Goal: Task Accomplishment & Management: Manage account settings

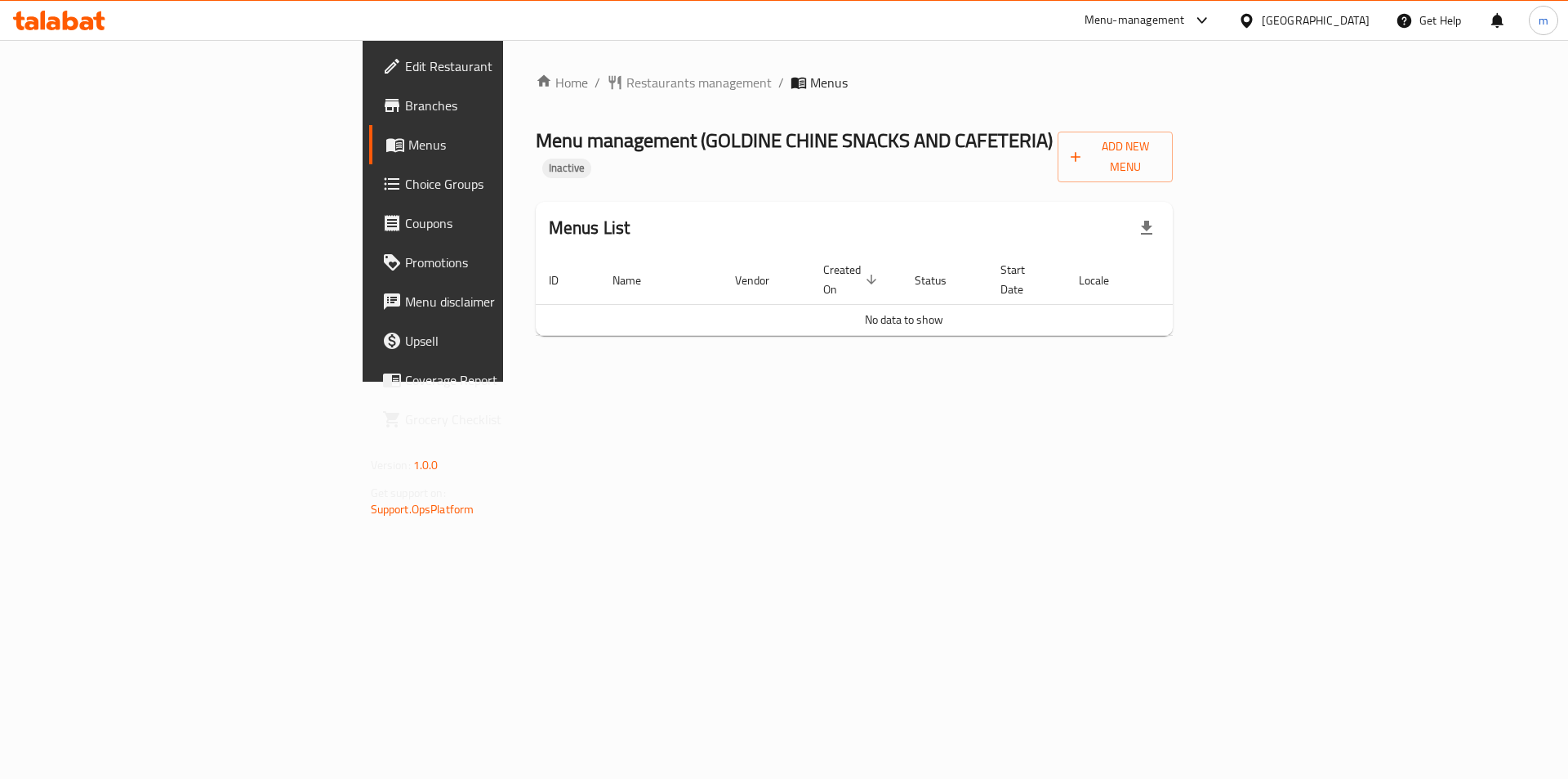
click at [405, 65] on span "Edit Restaurant" at bounding box center [509, 66] width 207 height 20
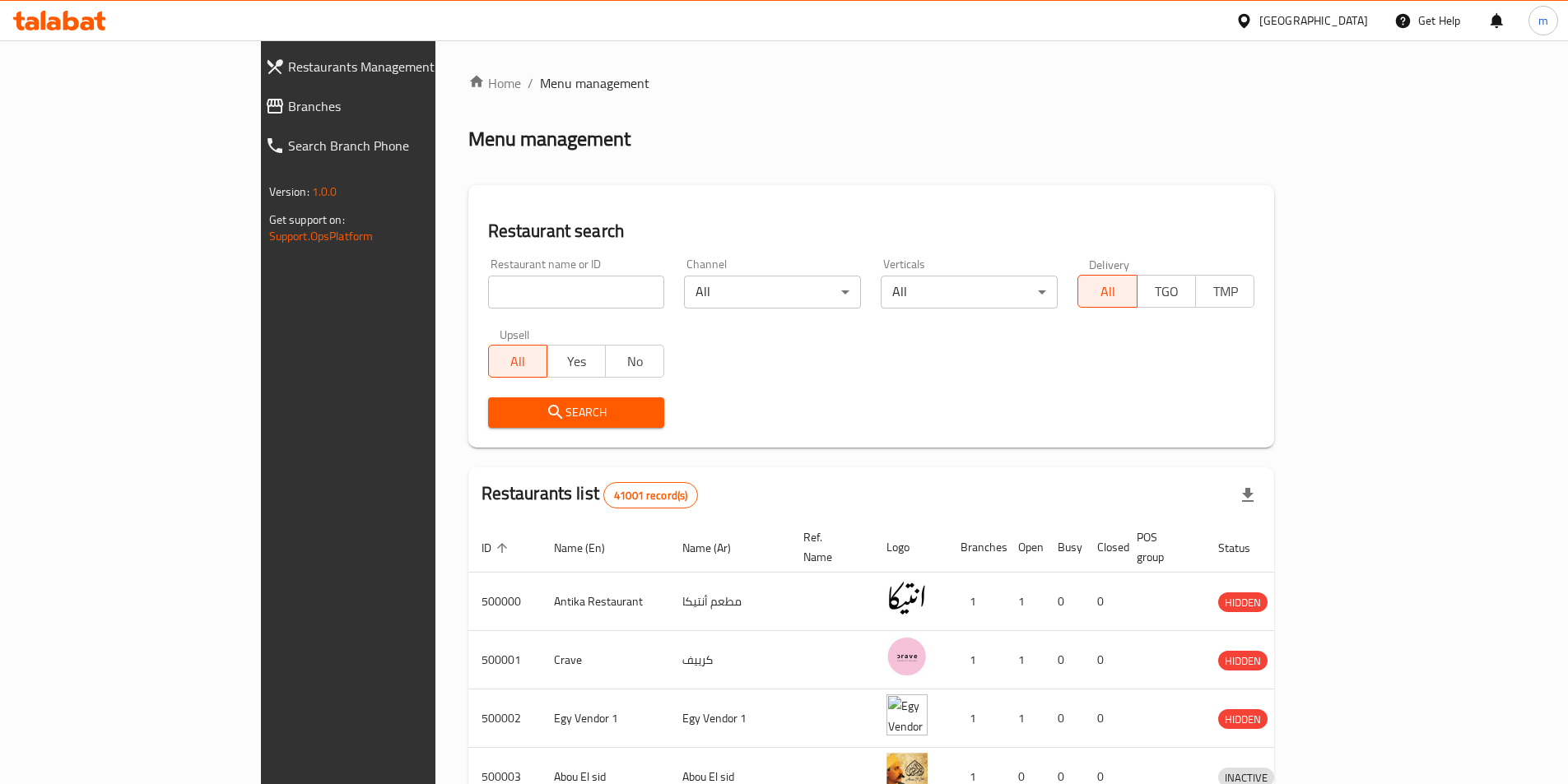
click at [1259, 30] on div at bounding box center [1247, 21] width 24 height 18
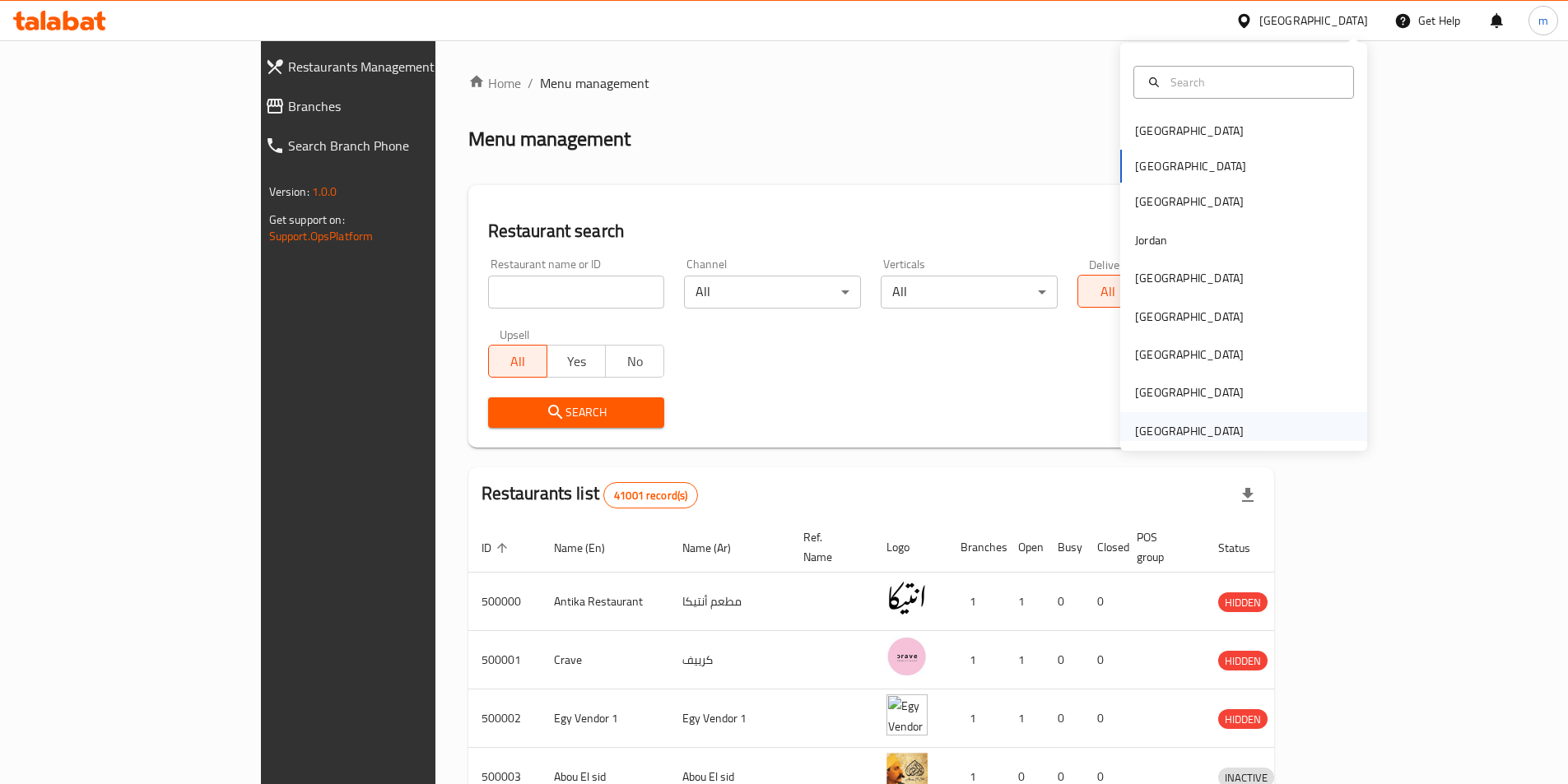
click at [1242, 437] on div "[GEOGRAPHIC_DATA]" at bounding box center [1190, 431] width 135 height 37
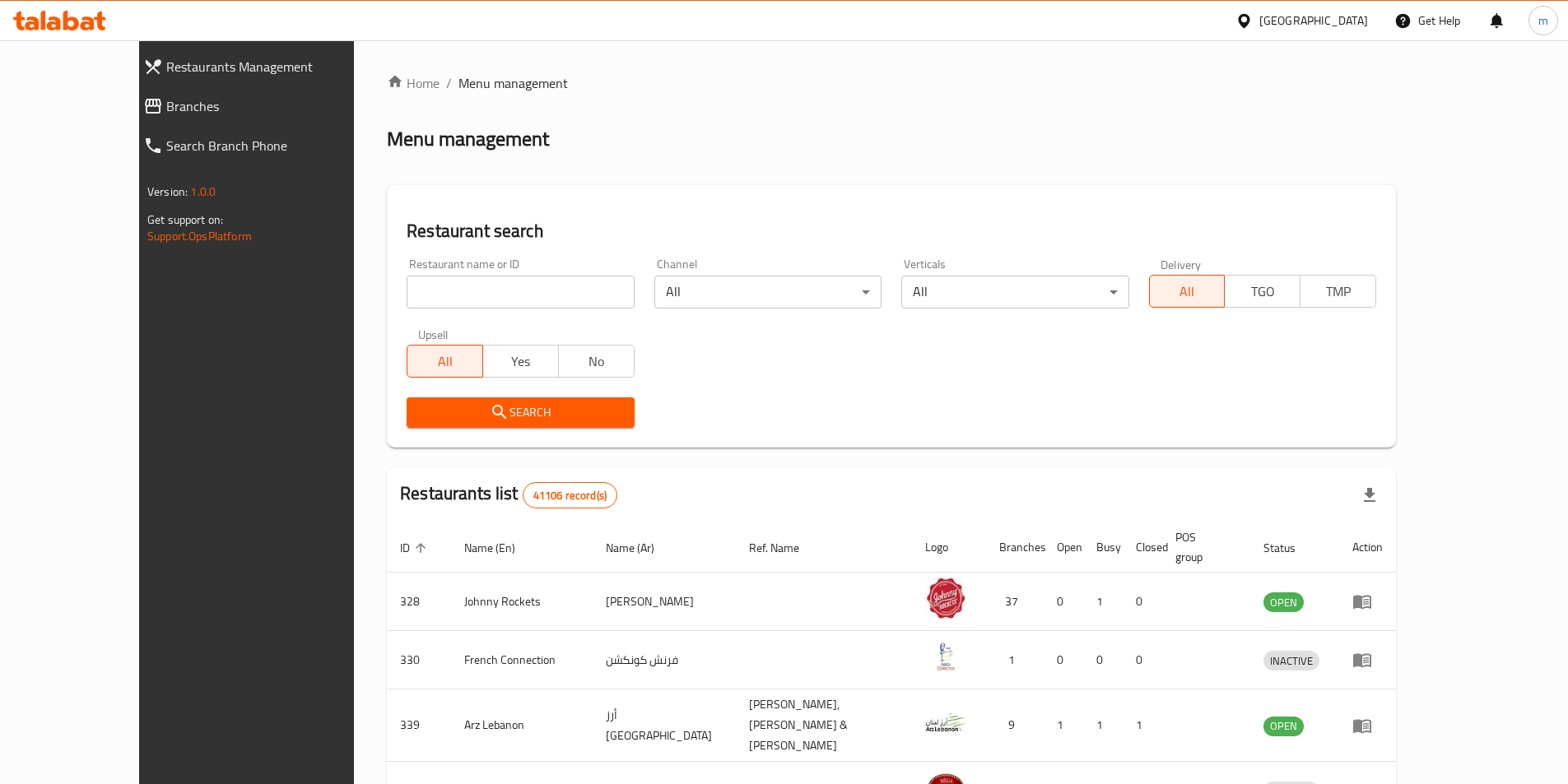
click at [407, 292] on input "search" at bounding box center [520, 292] width 227 height 32
click at [507, 424] on button "Search" at bounding box center [520, 412] width 227 height 31
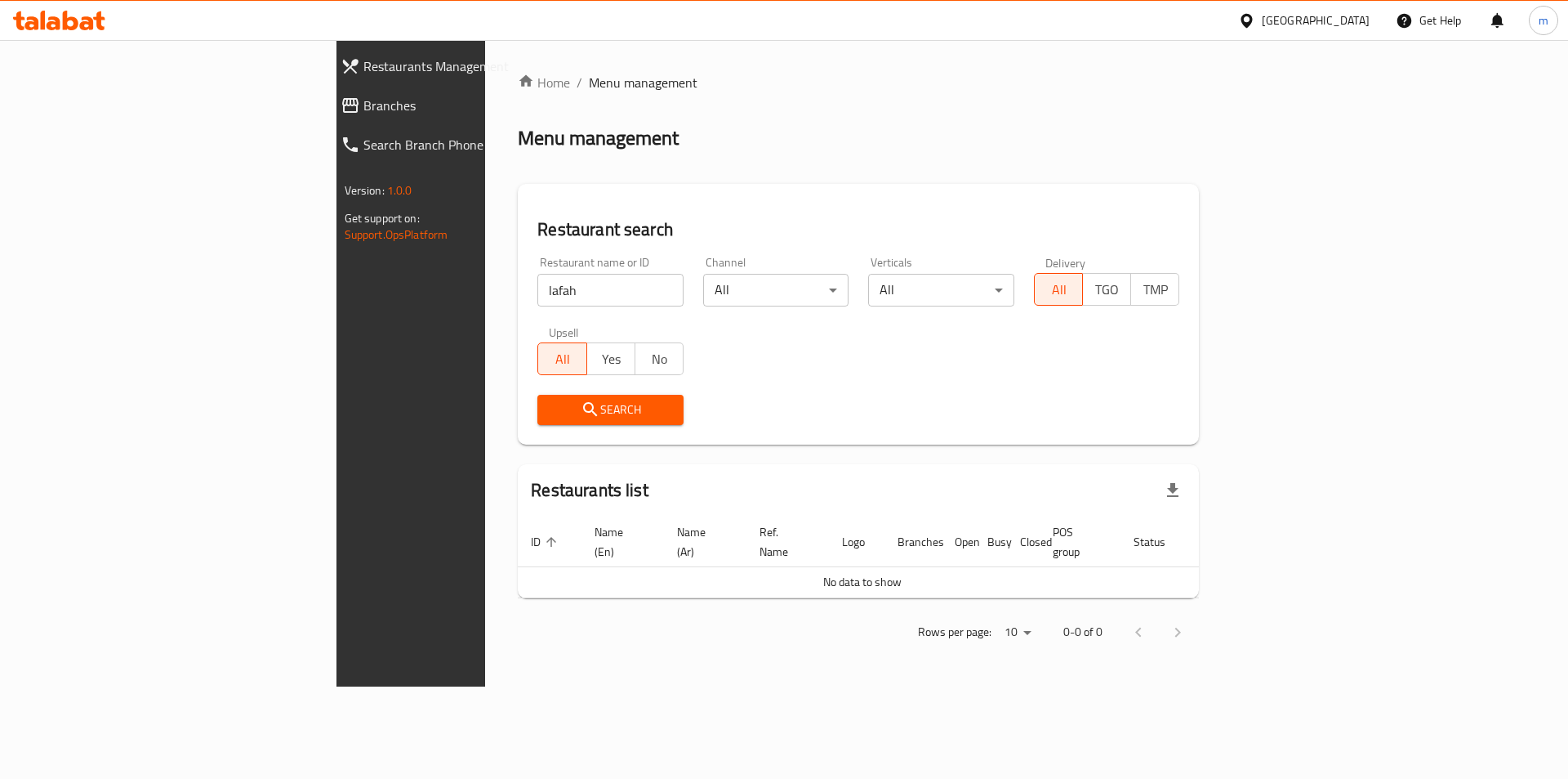
click at [538, 284] on input "lafah" at bounding box center [611, 290] width 146 height 32
click at [538, 285] on input "lafah" at bounding box center [611, 290] width 146 height 32
type input "laffah"
click at [550, 418] on span "Search" at bounding box center [610, 410] width 120 height 21
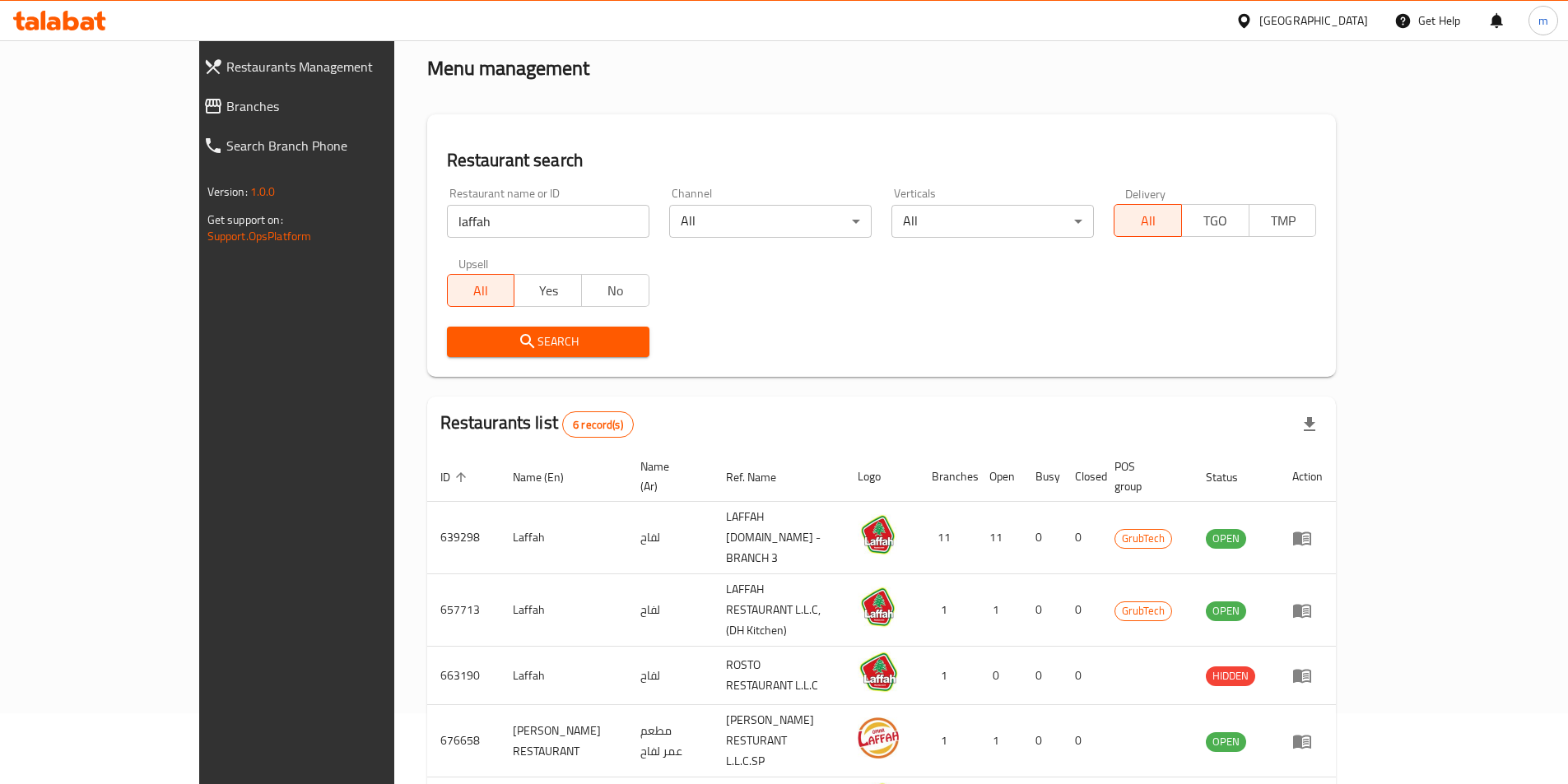
scroll to position [164, 0]
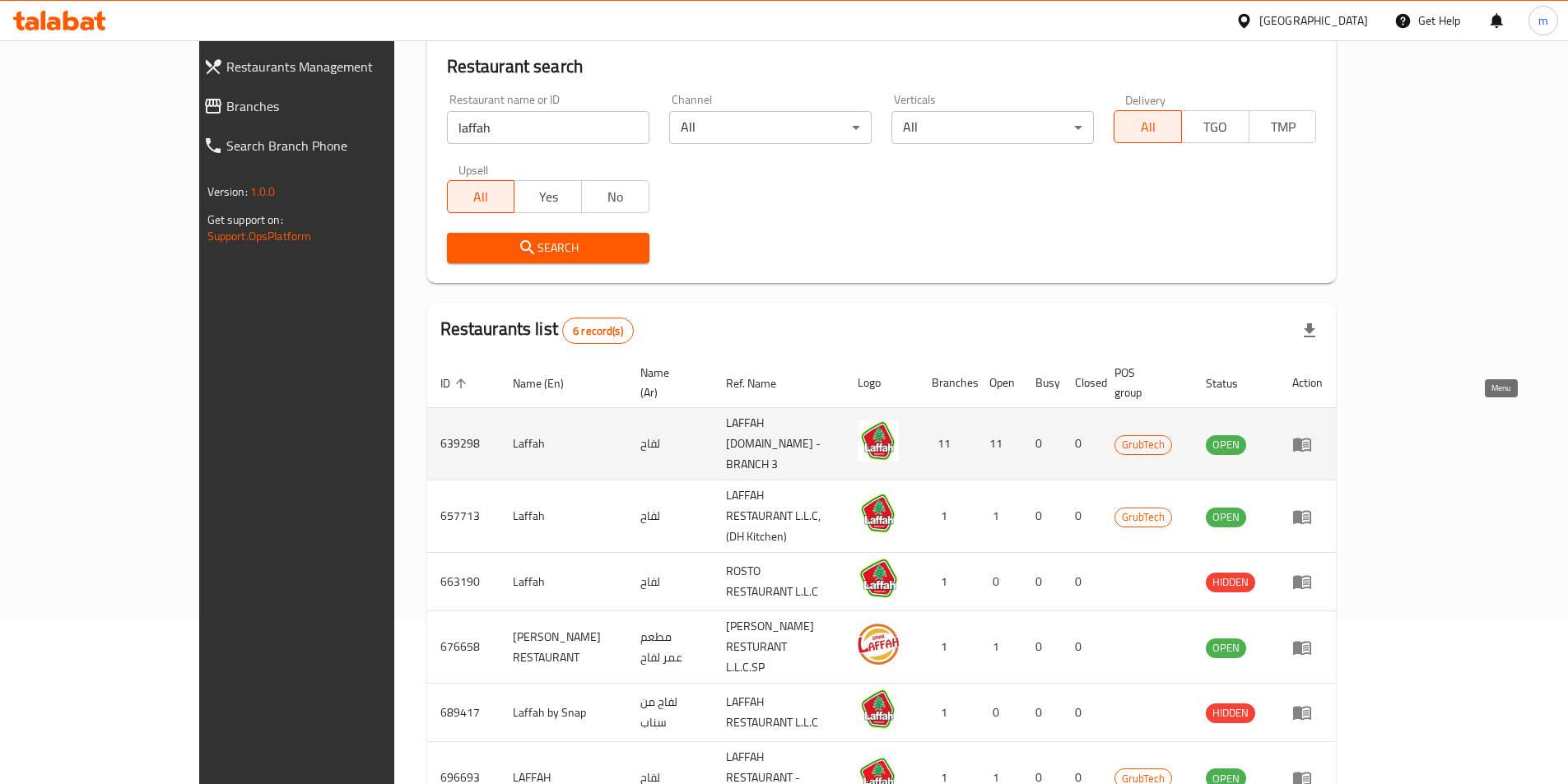
click at [1322, 434] on link "enhanced table" at bounding box center [1307, 444] width 31 height 20
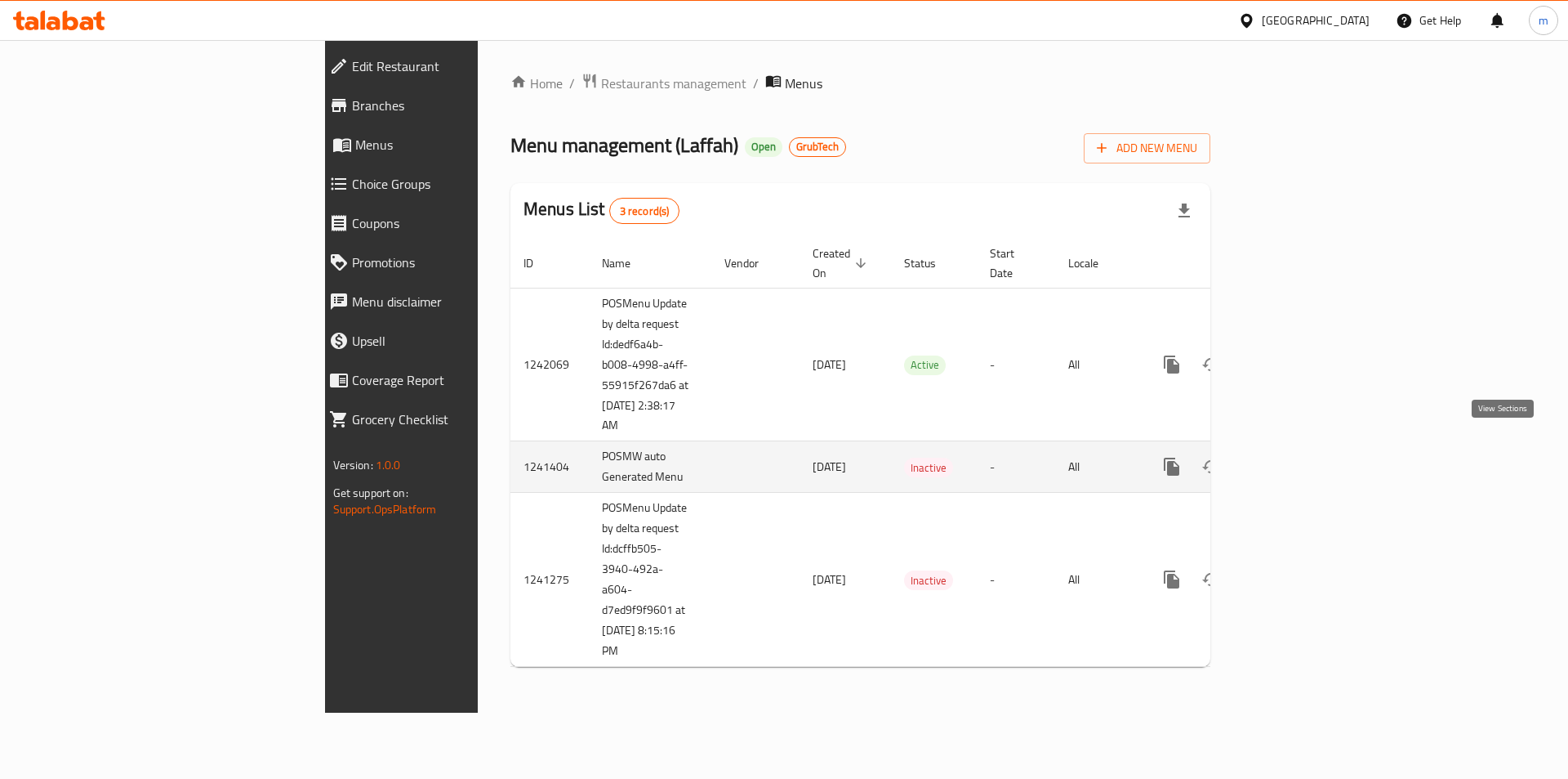
click at [1297, 459] on icon "enhanced table" at bounding box center [1290, 467] width 15 height 15
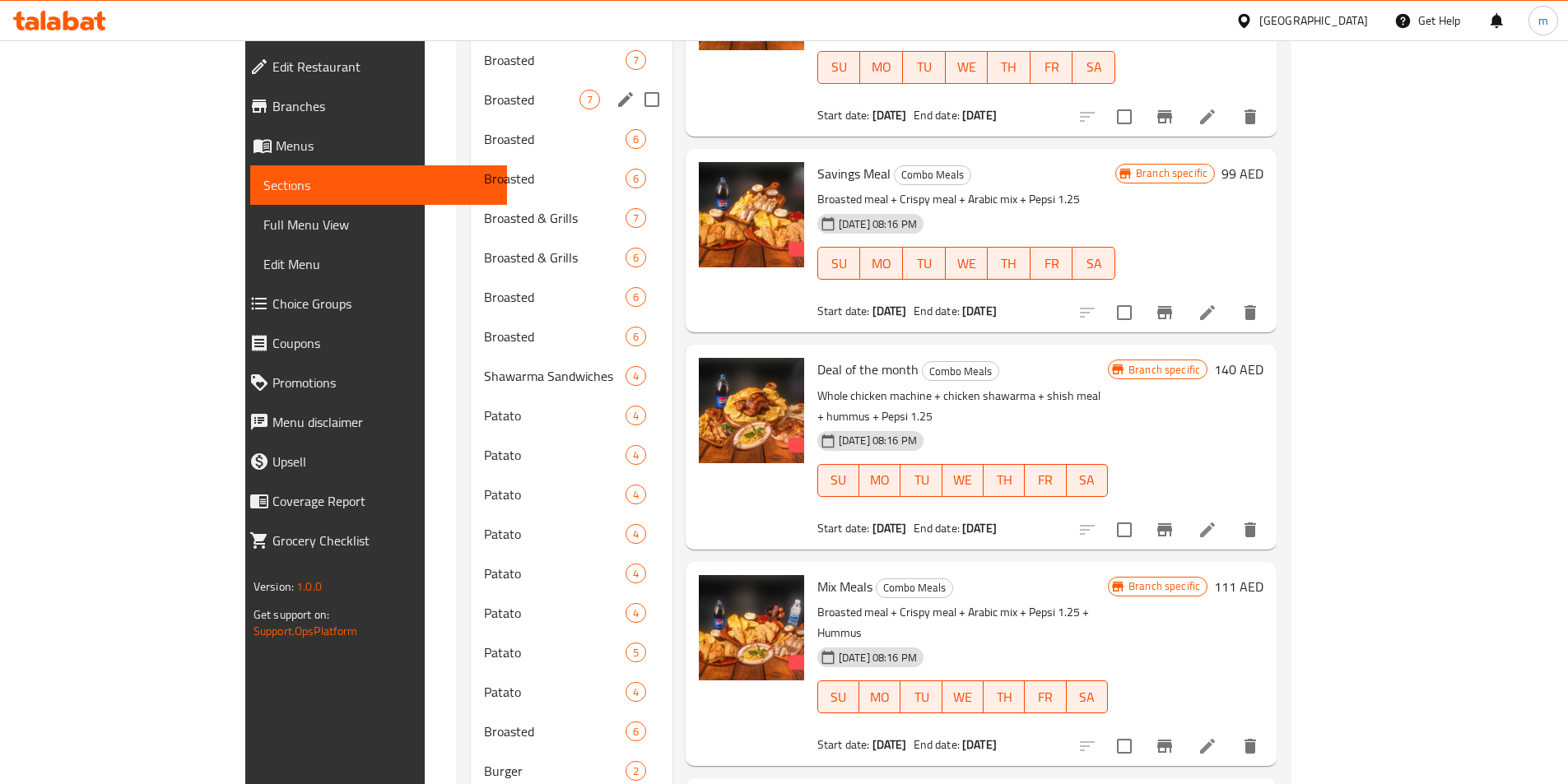
scroll to position [987, 0]
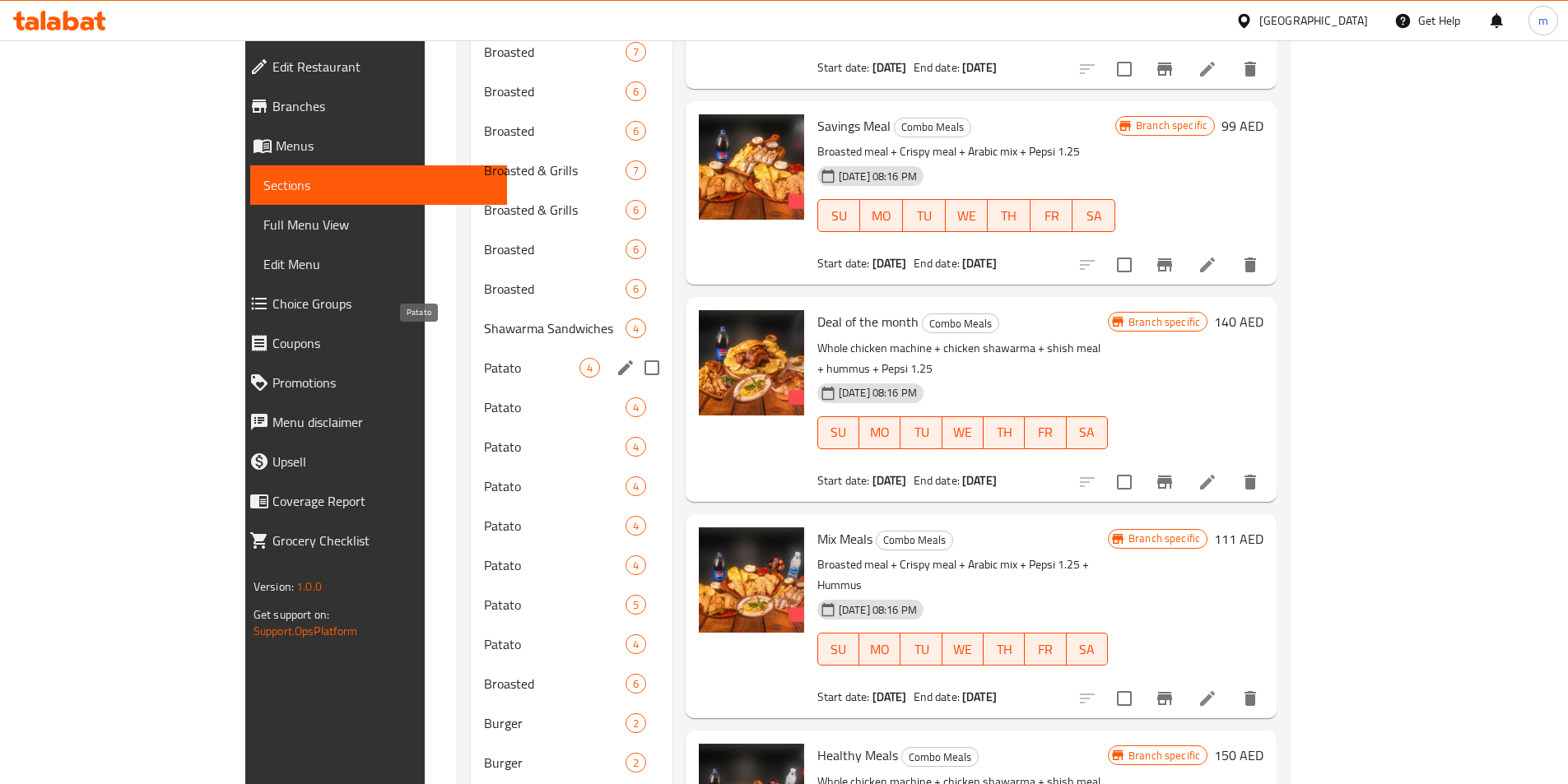
click at [483, 357] on span "Patato" at bounding box center [531, 367] width 96 height 20
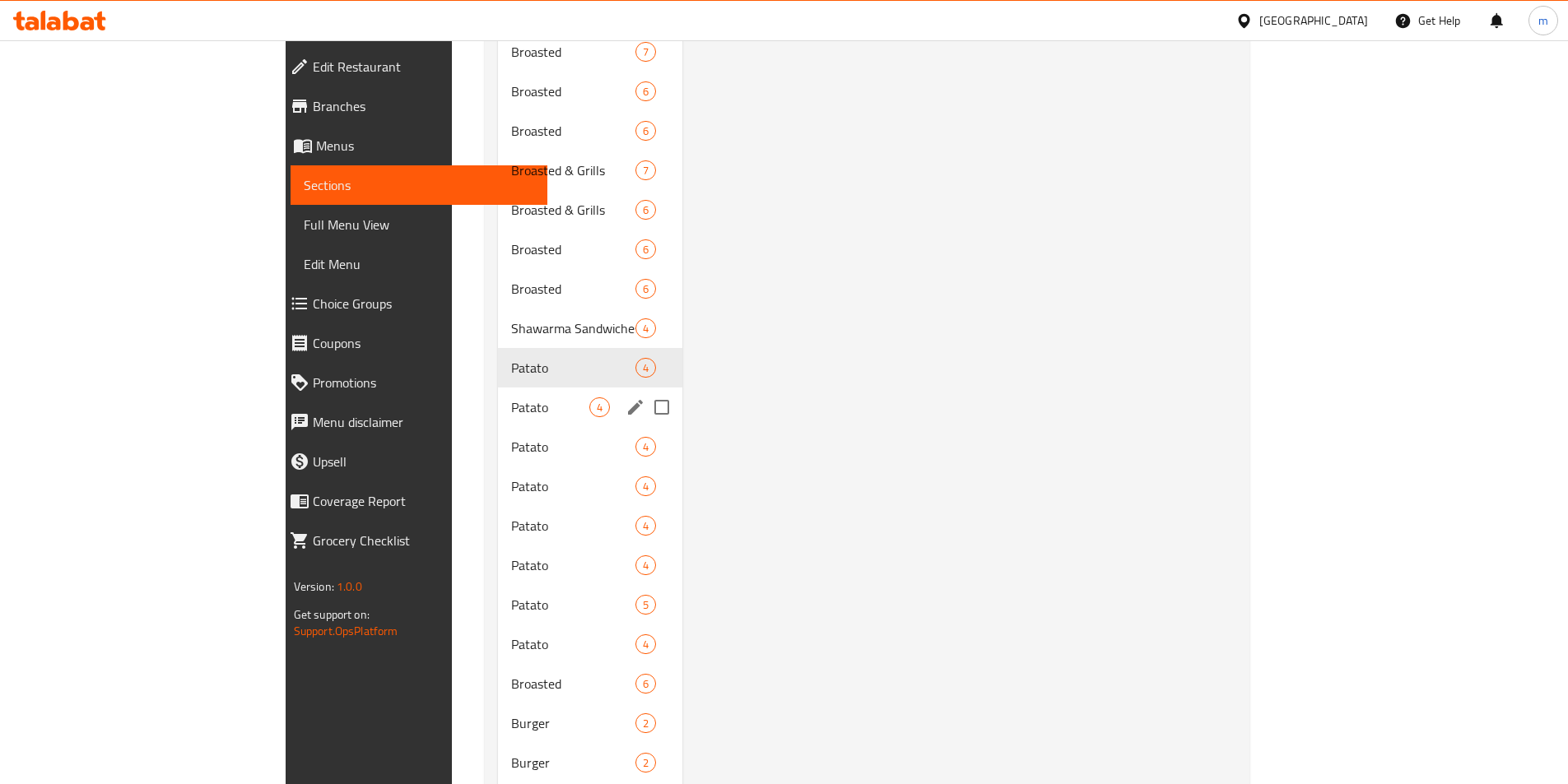
click at [498, 394] on div "Patato 4" at bounding box center [589, 407] width 184 height 39
click at [511, 437] on span "Patato" at bounding box center [550, 447] width 78 height 20
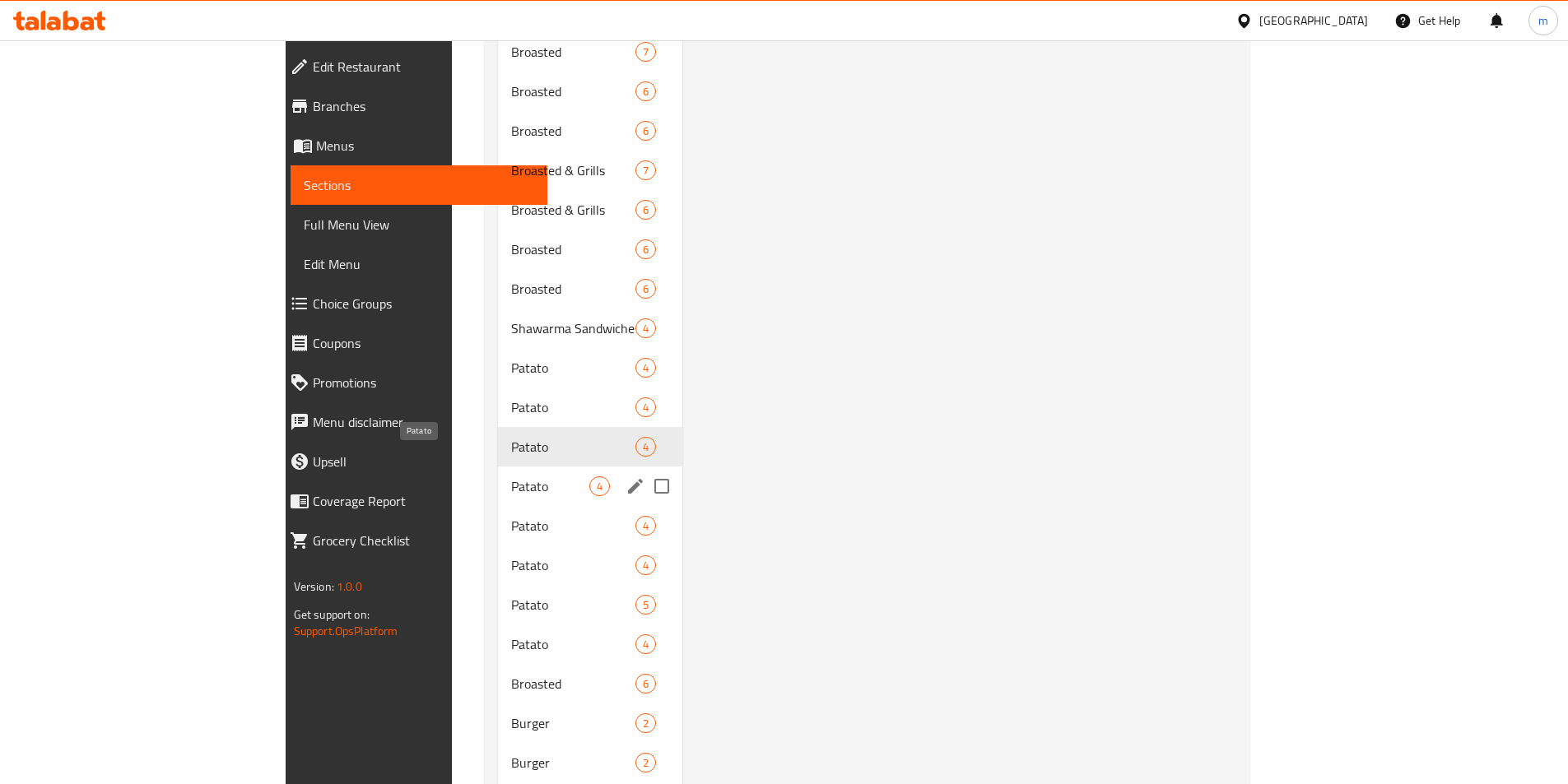
click at [511, 477] on span "Patato" at bounding box center [550, 487] width 78 height 20
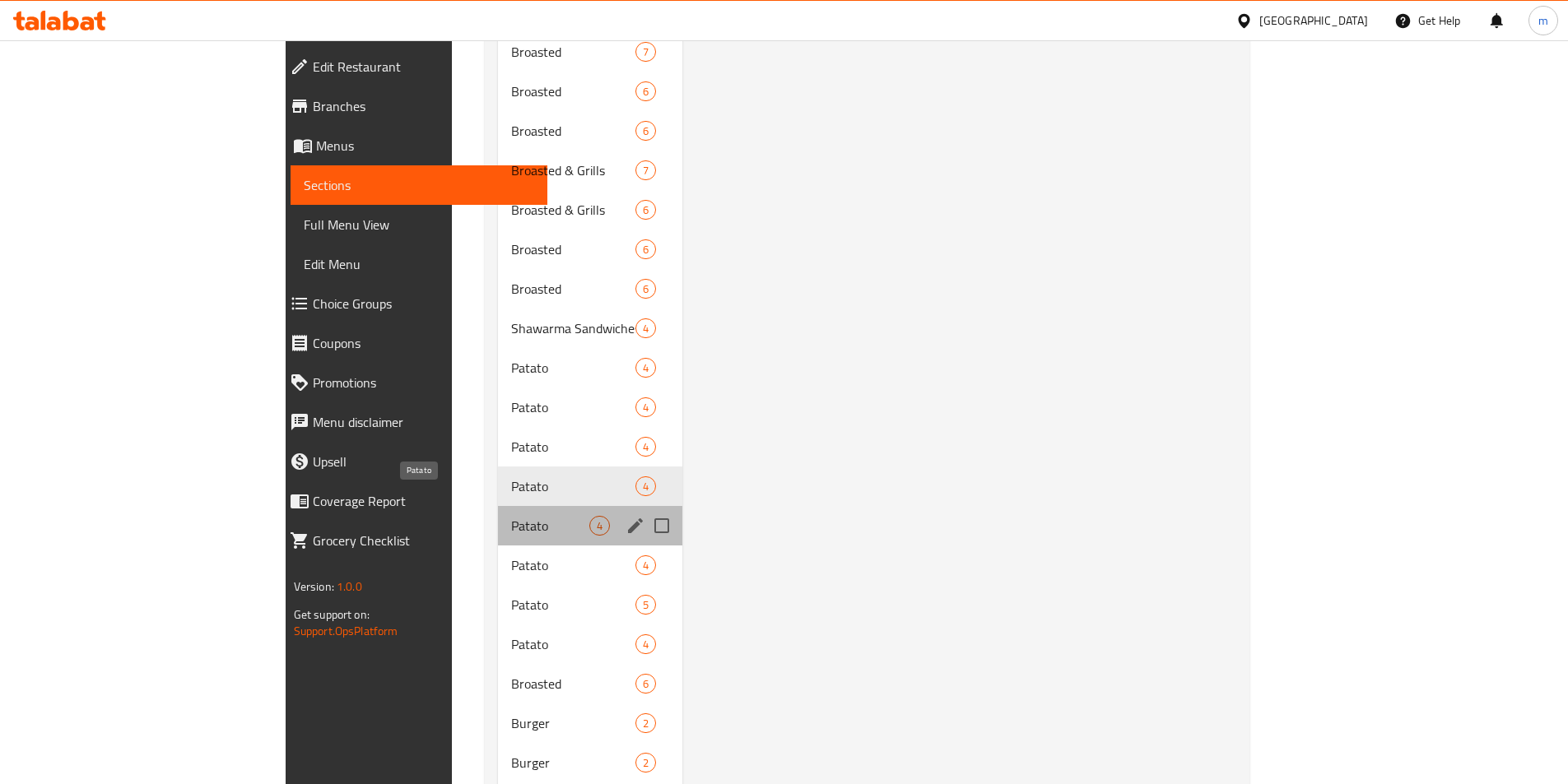
click at [511, 516] on span "Patato" at bounding box center [550, 526] width 78 height 20
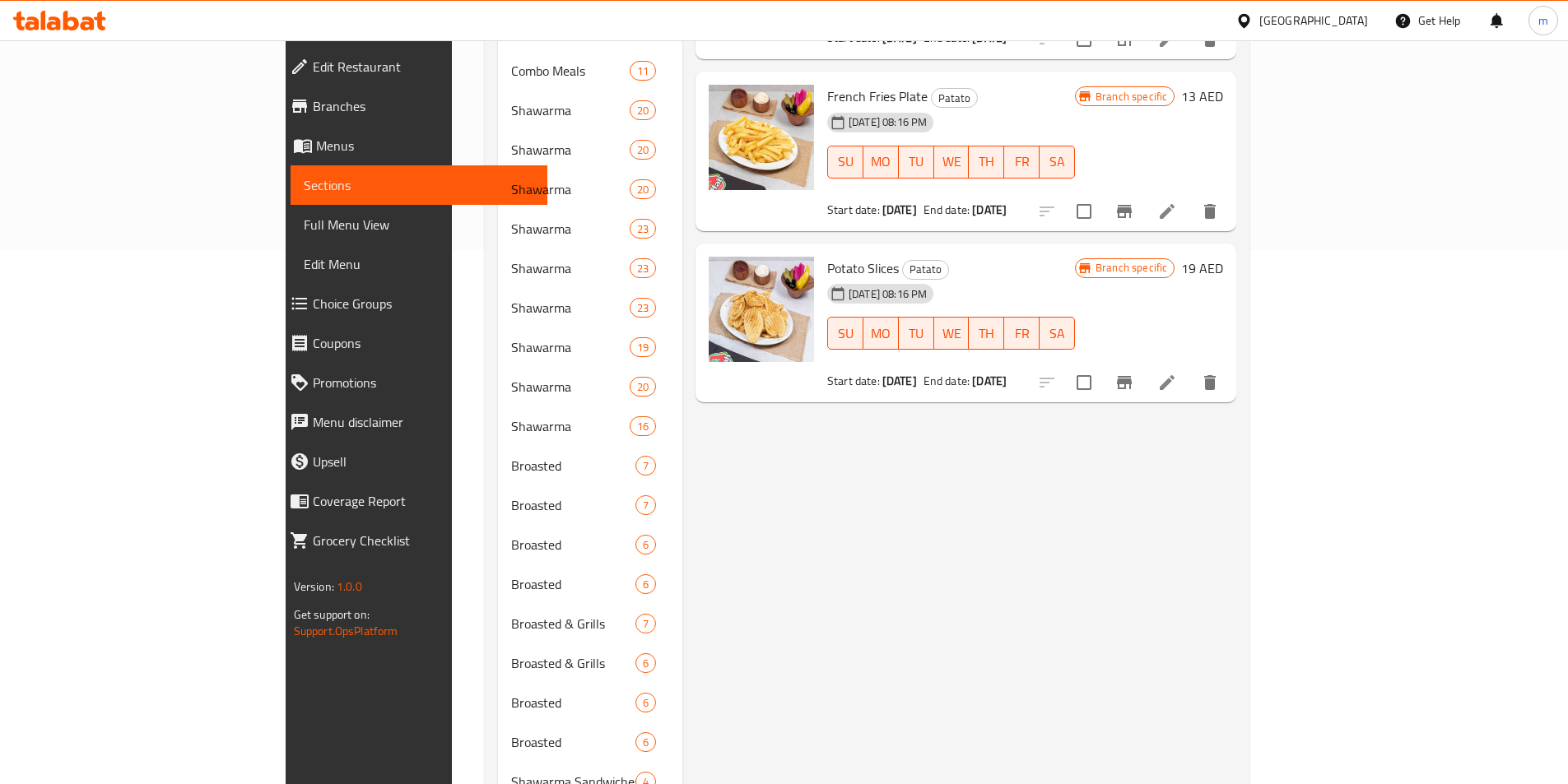
scroll to position [658, 0]
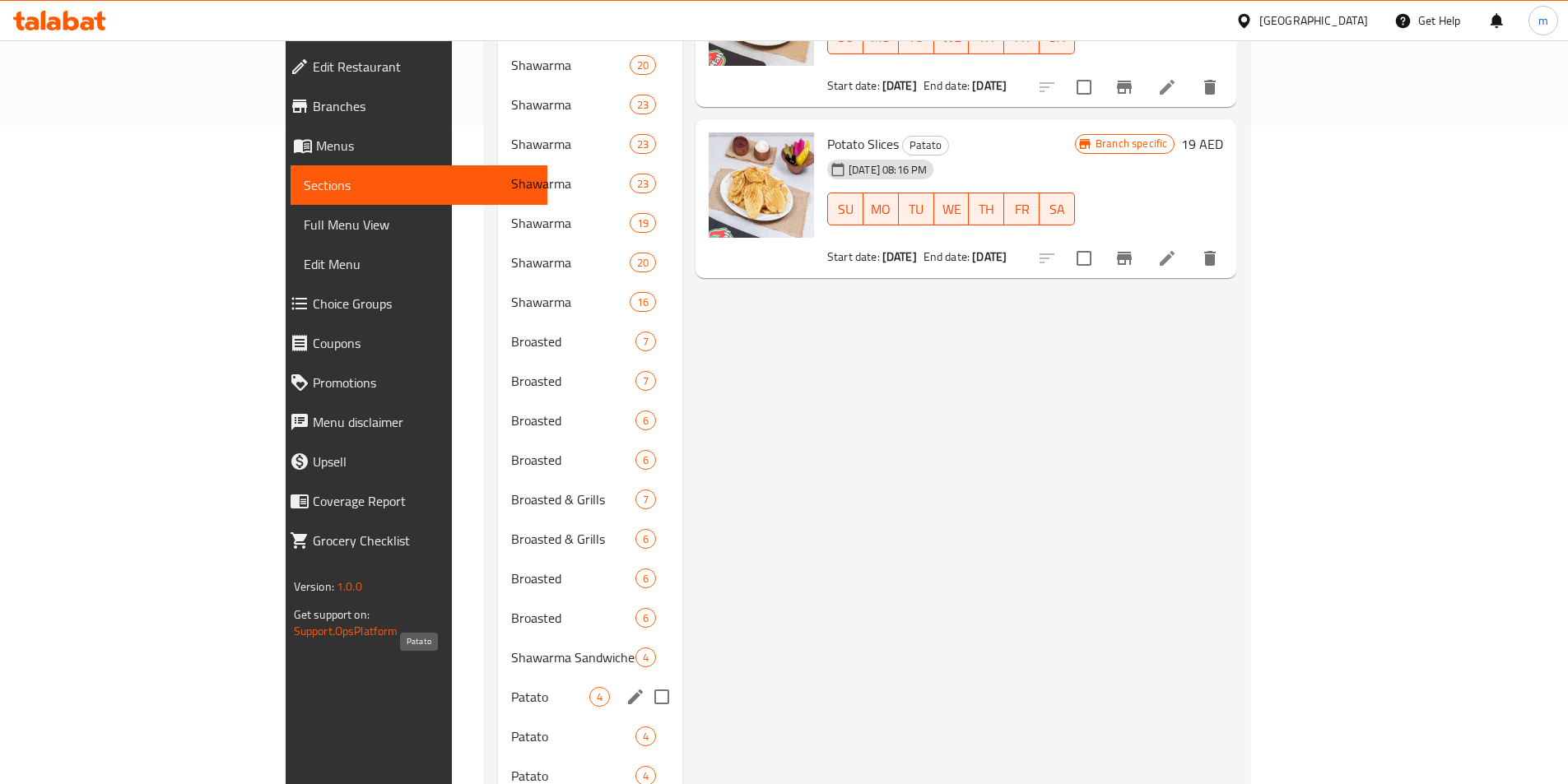
click at [511, 687] on span "Patato" at bounding box center [550, 697] width 78 height 20
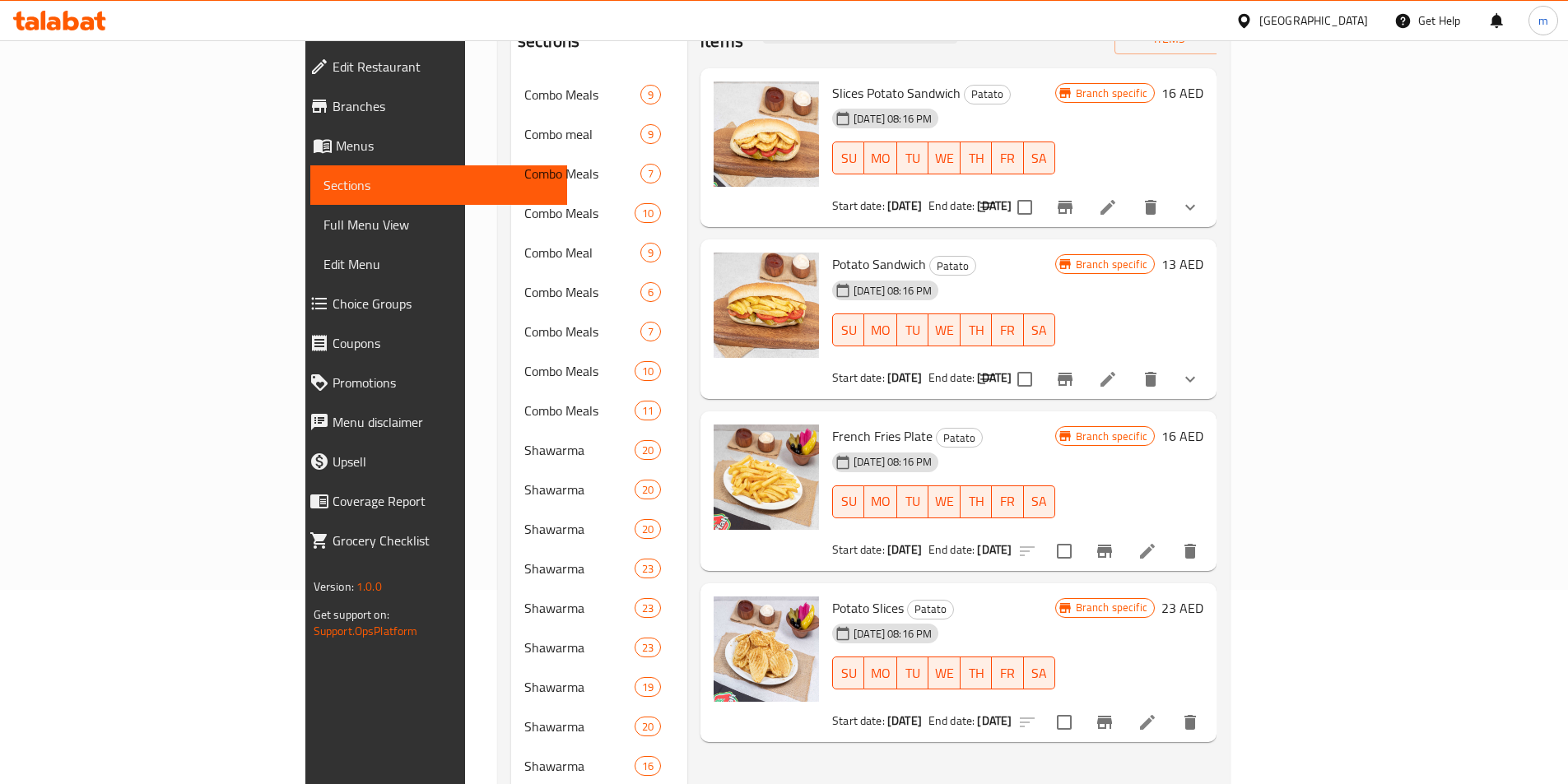
scroll to position [164, 0]
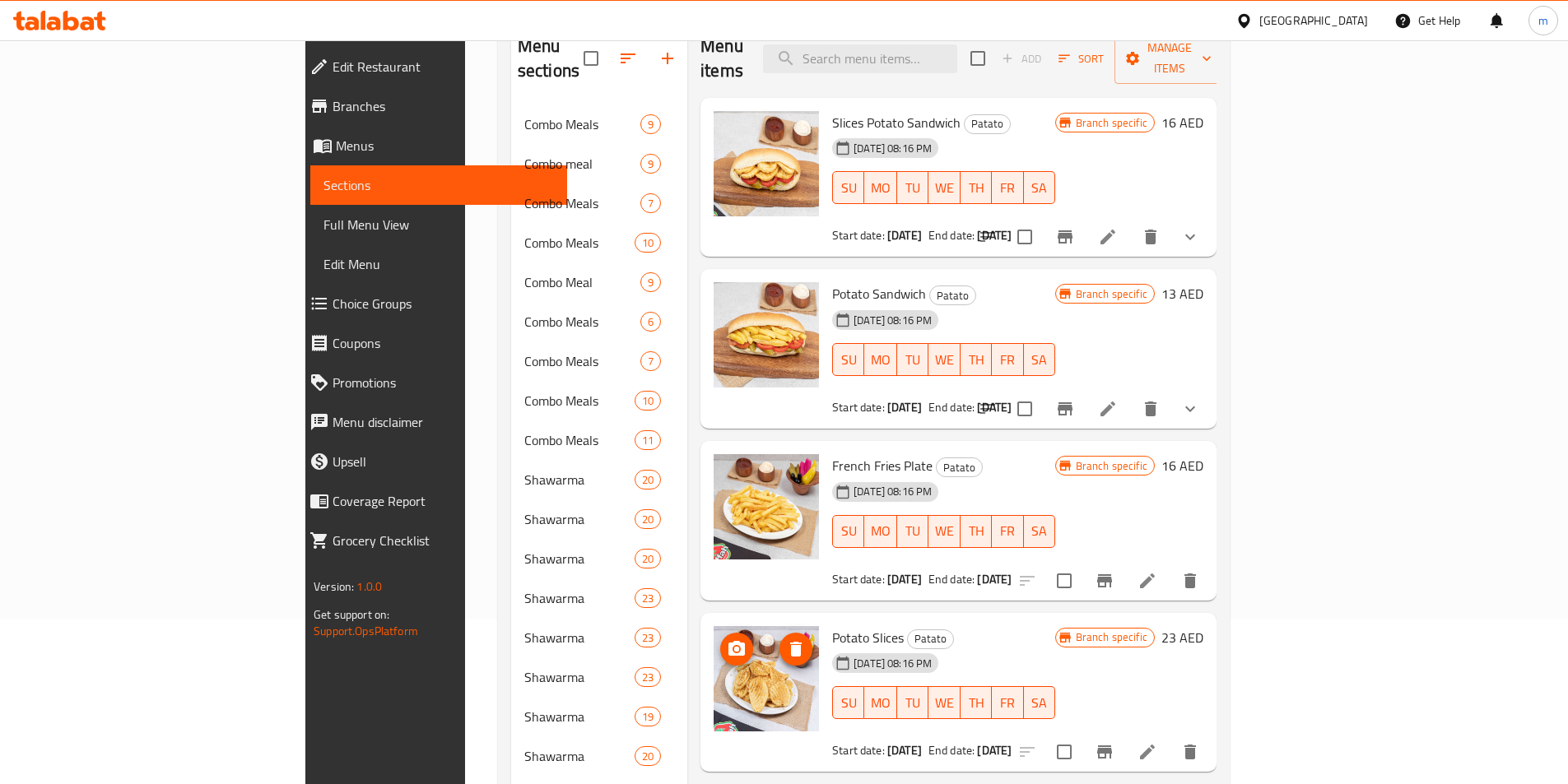
click at [714, 686] on img at bounding box center [766, 678] width 105 height 105
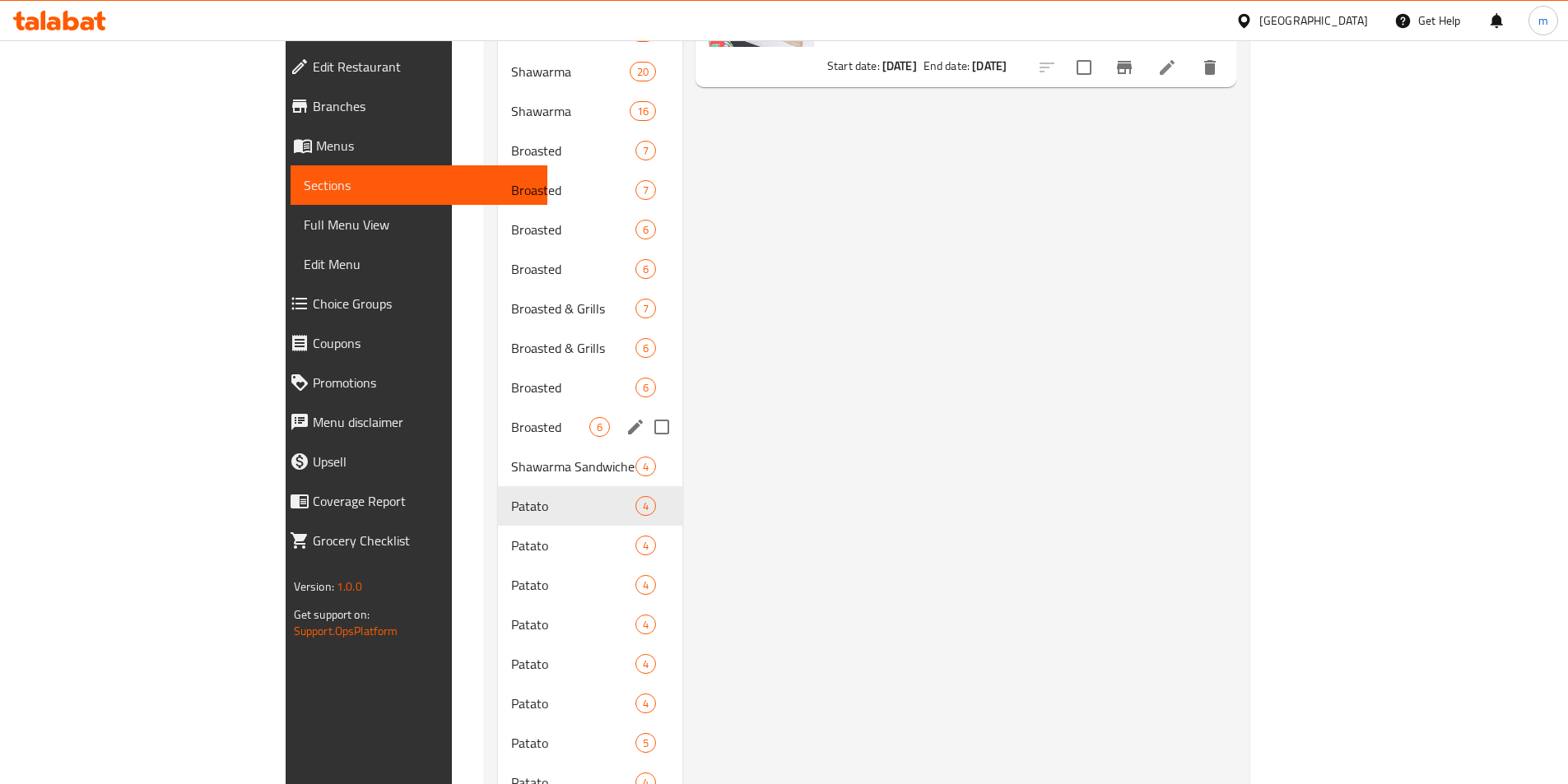
scroll to position [987, 0]
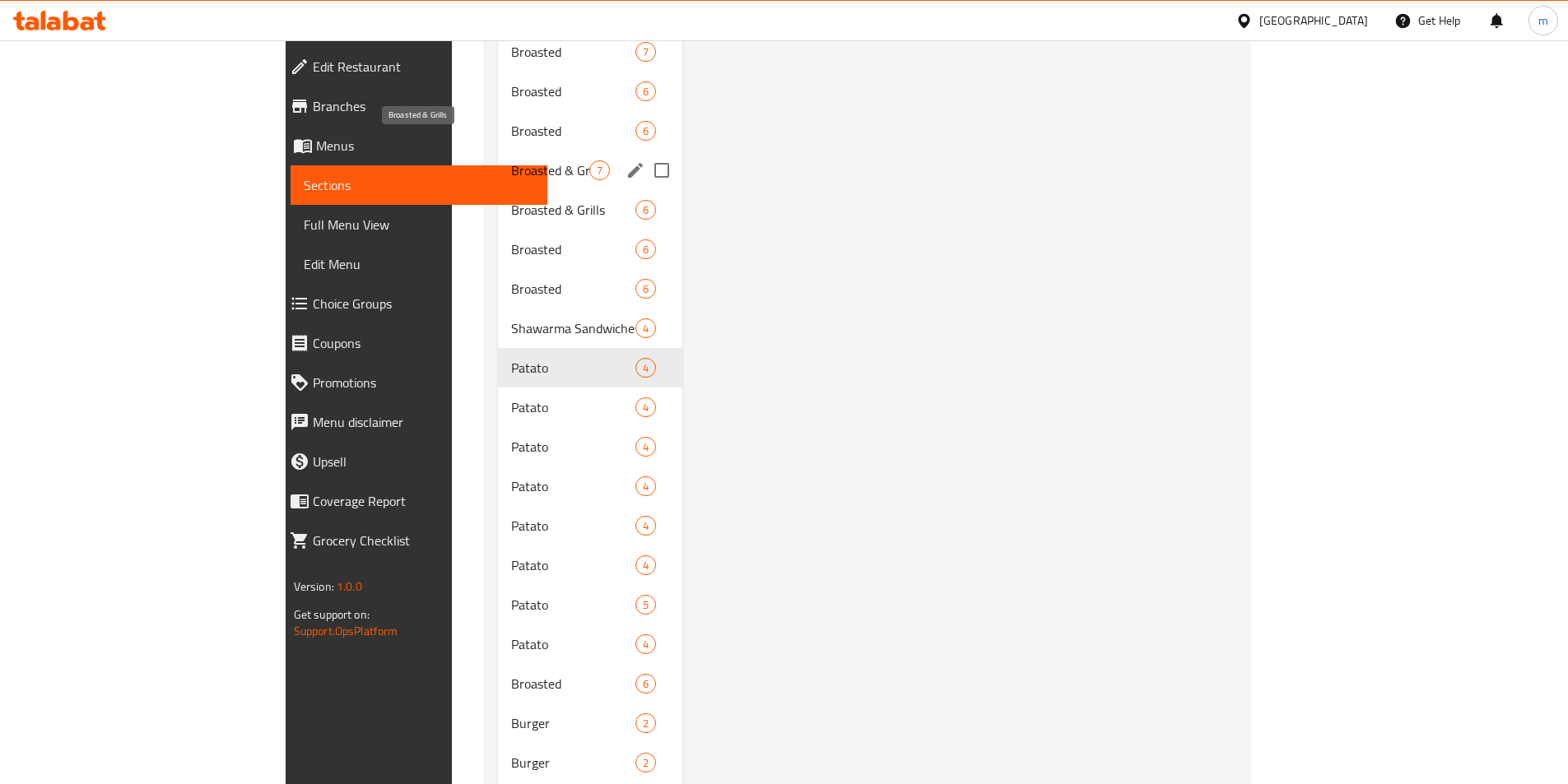
click at [511, 160] on span "Broasted & Grills" at bounding box center [550, 170] width 78 height 20
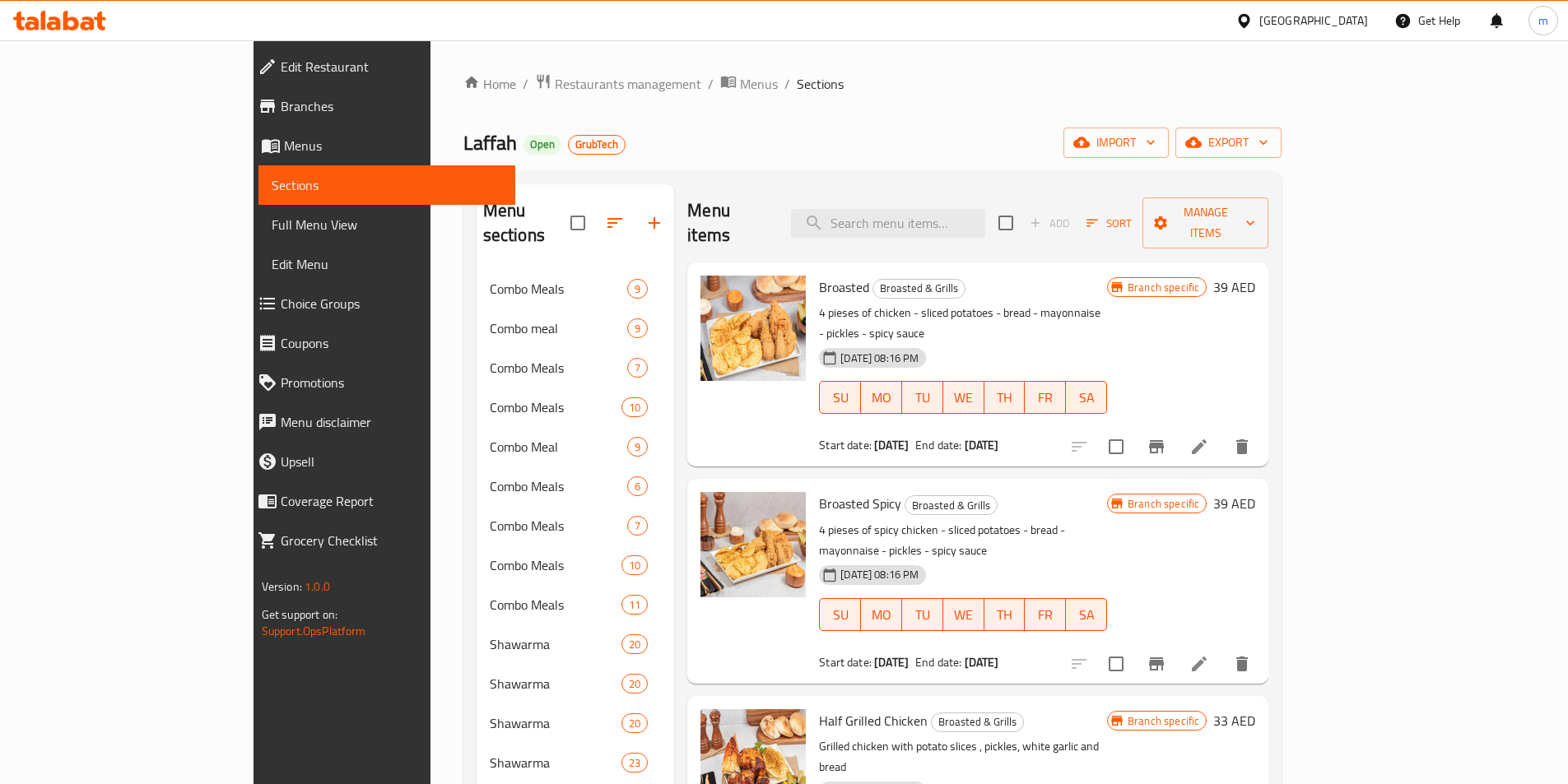
click at [1205, 713] on span "Branch specific" at bounding box center [1164, 721] width 85 height 16
click at [1255, 709] on div "Branch specific 33 AED" at bounding box center [1181, 797] width 148 height 177
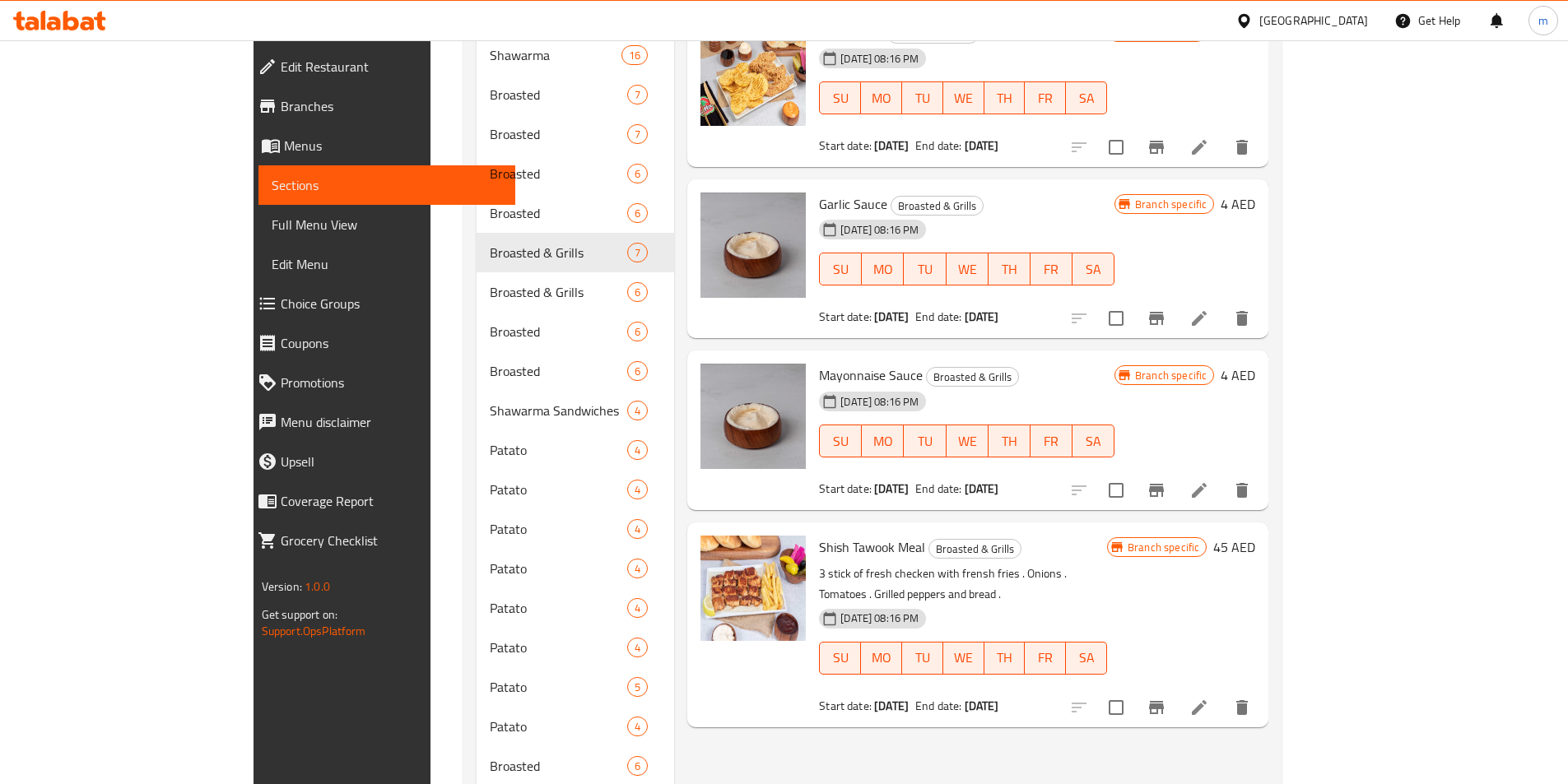
scroll to position [987, 0]
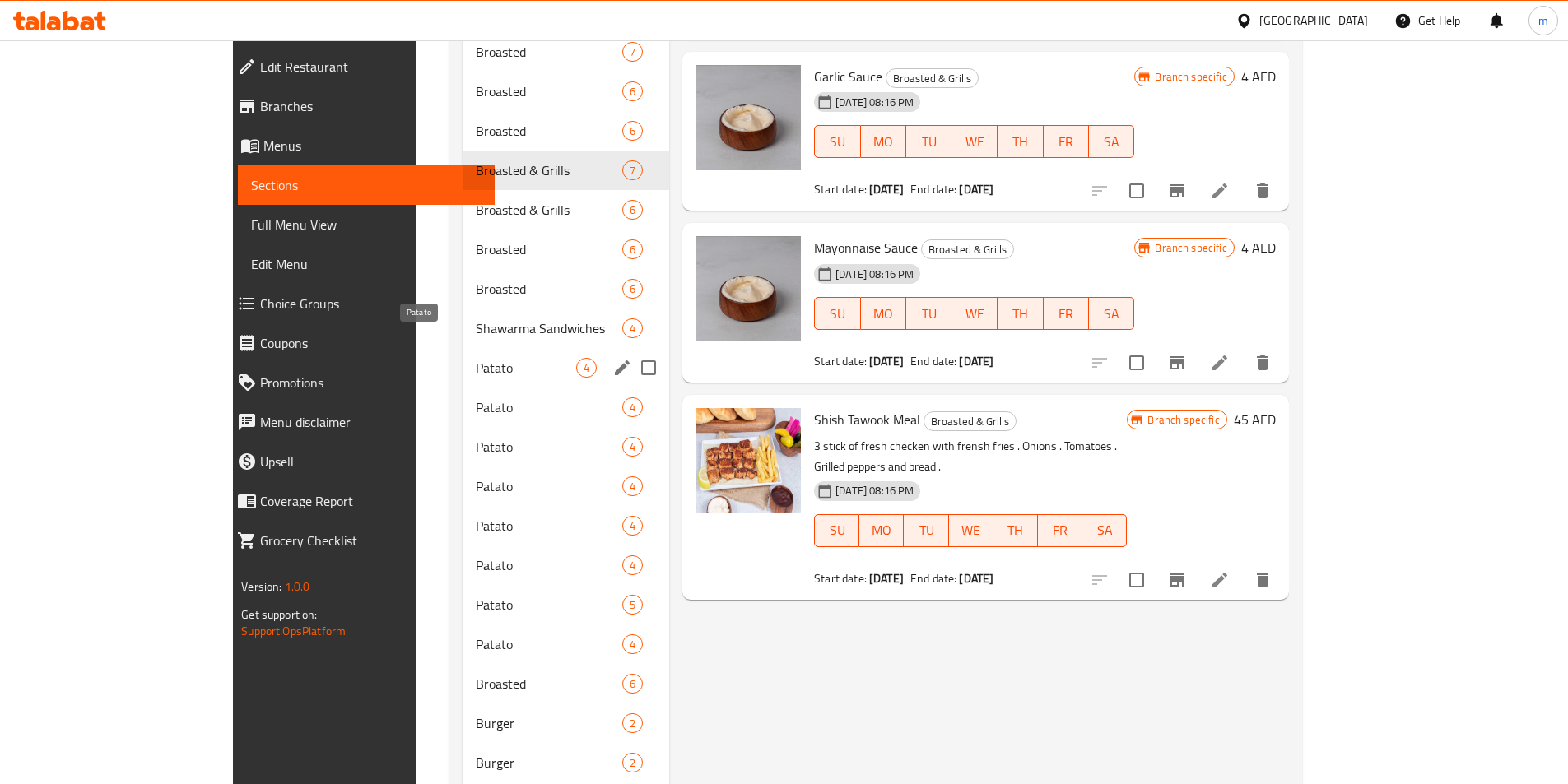
click at [476, 357] on span "Patato" at bounding box center [526, 367] width 100 height 20
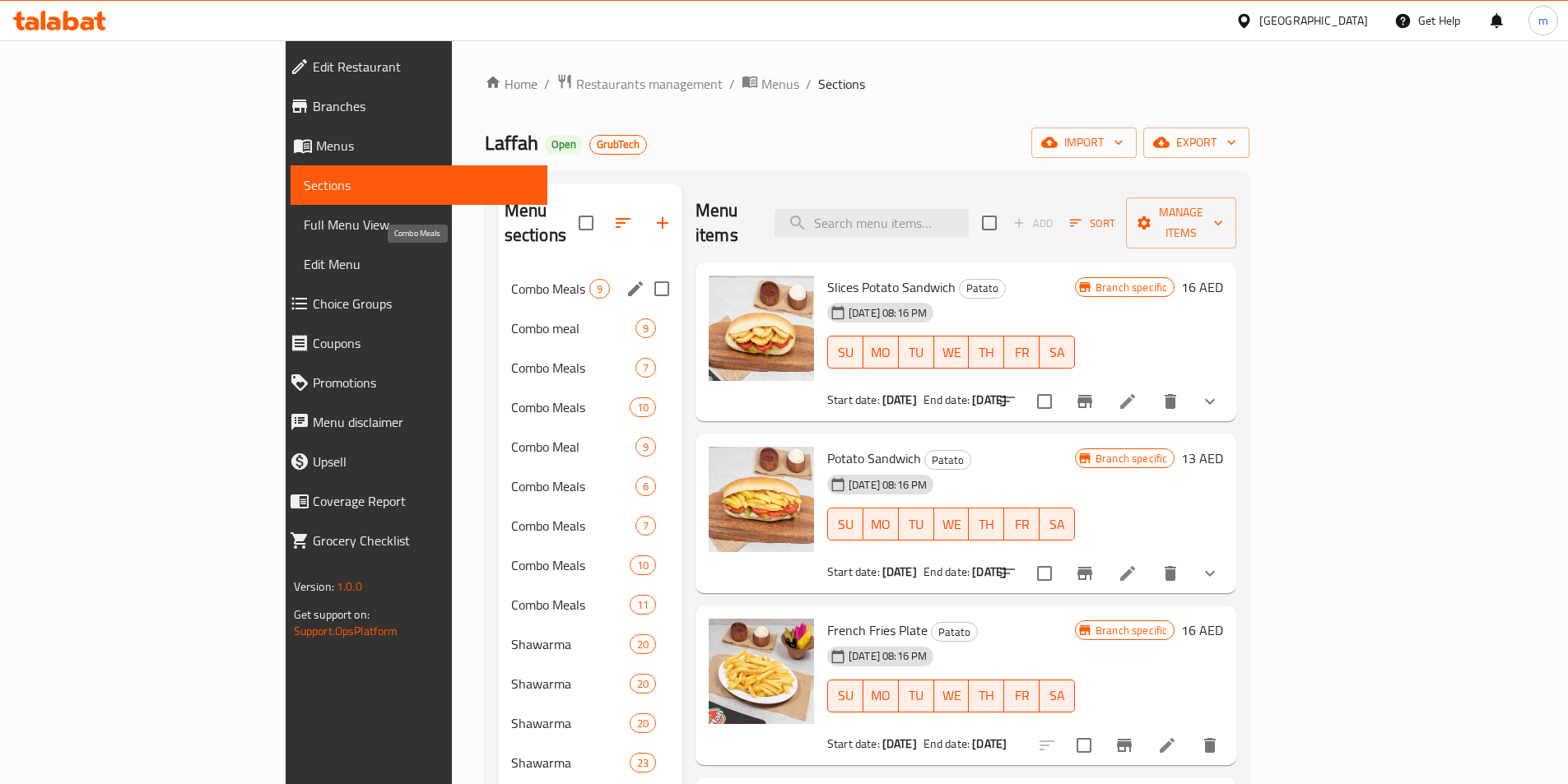
click at [511, 279] on span "Combo Meals" at bounding box center [550, 289] width 78 height 20
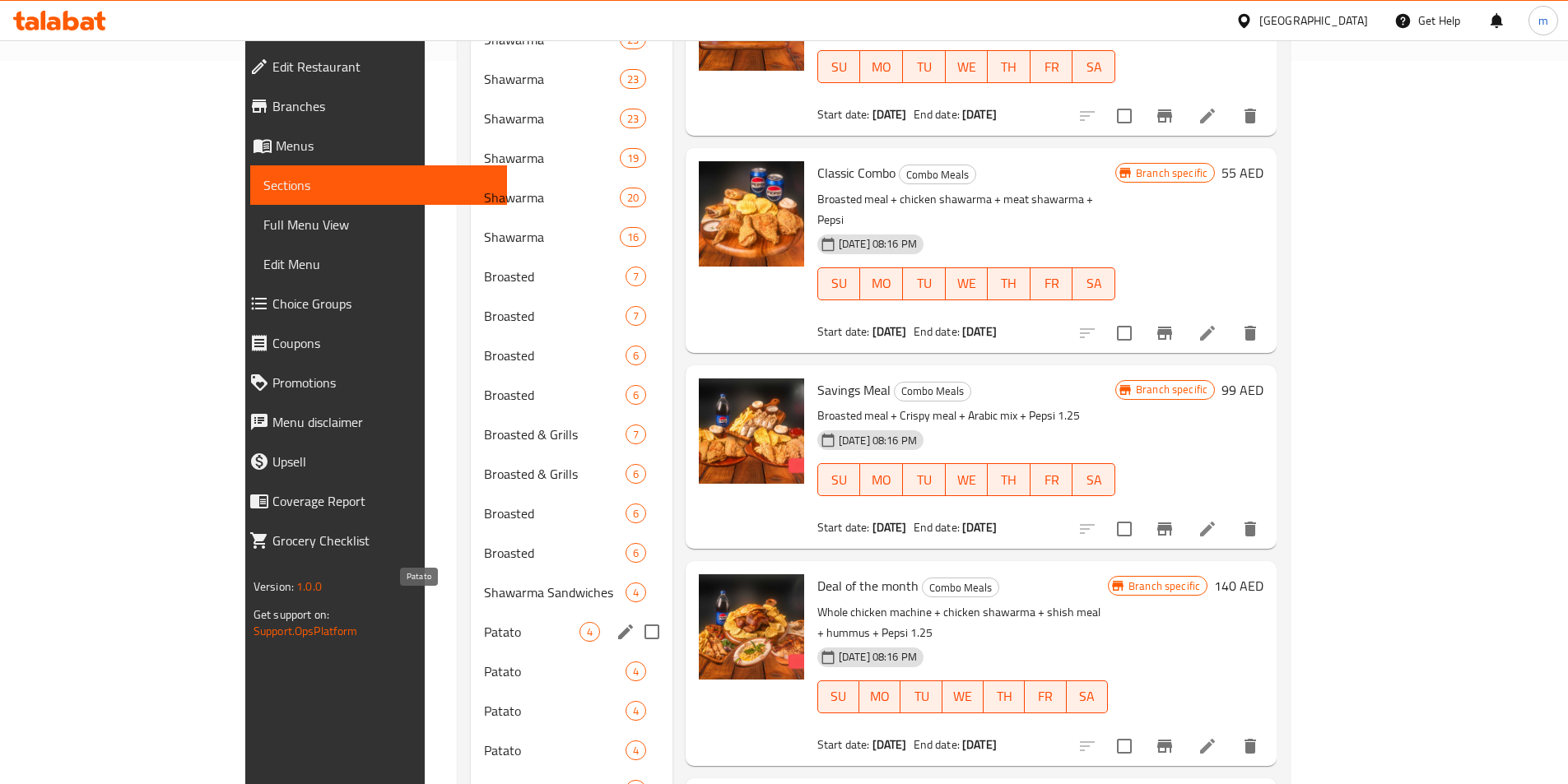
scroll to position [740, 0]
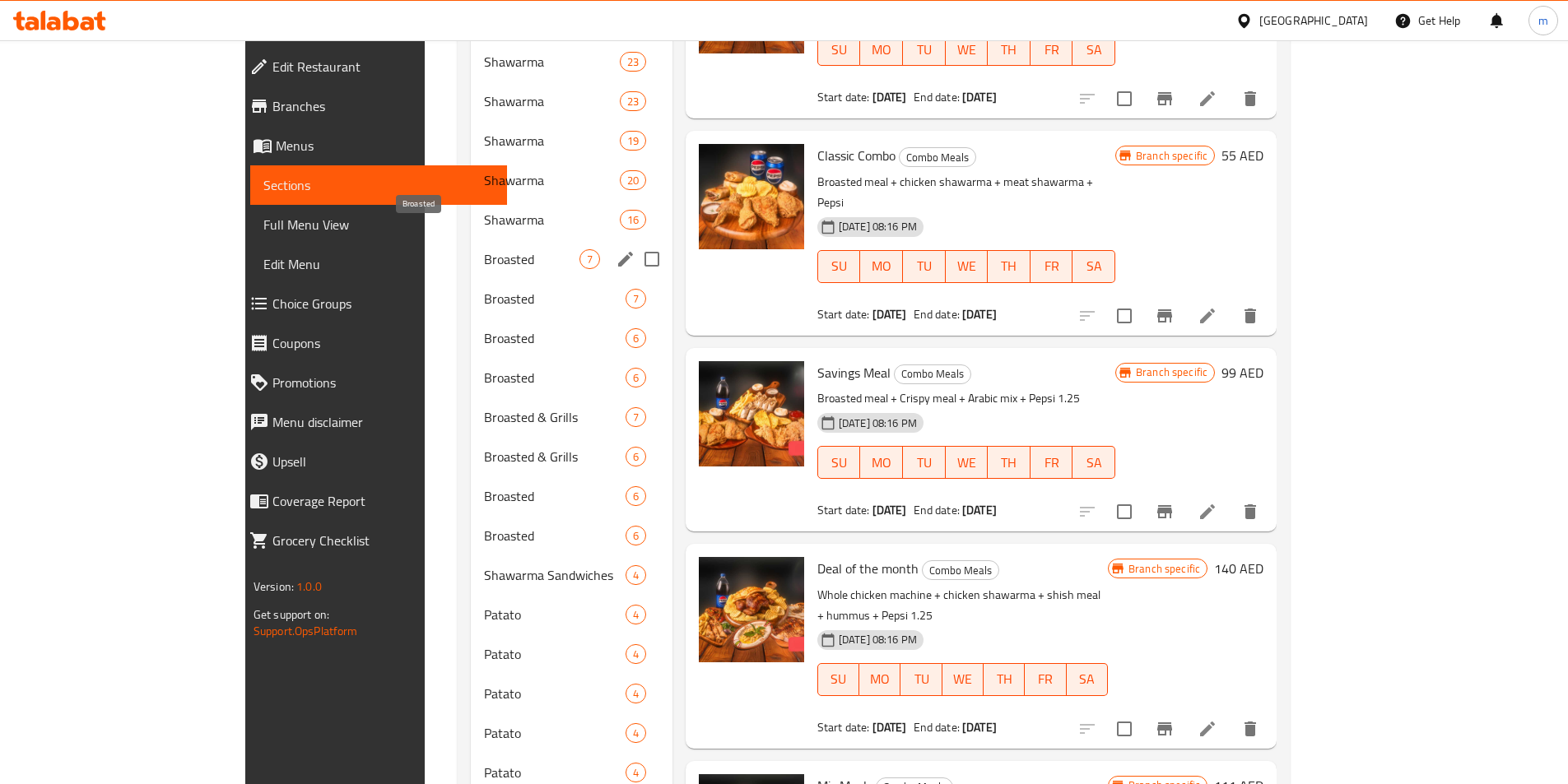
click at [483, 249] on span "Broasted" at bounding box center [531, 259] width 96 height 20
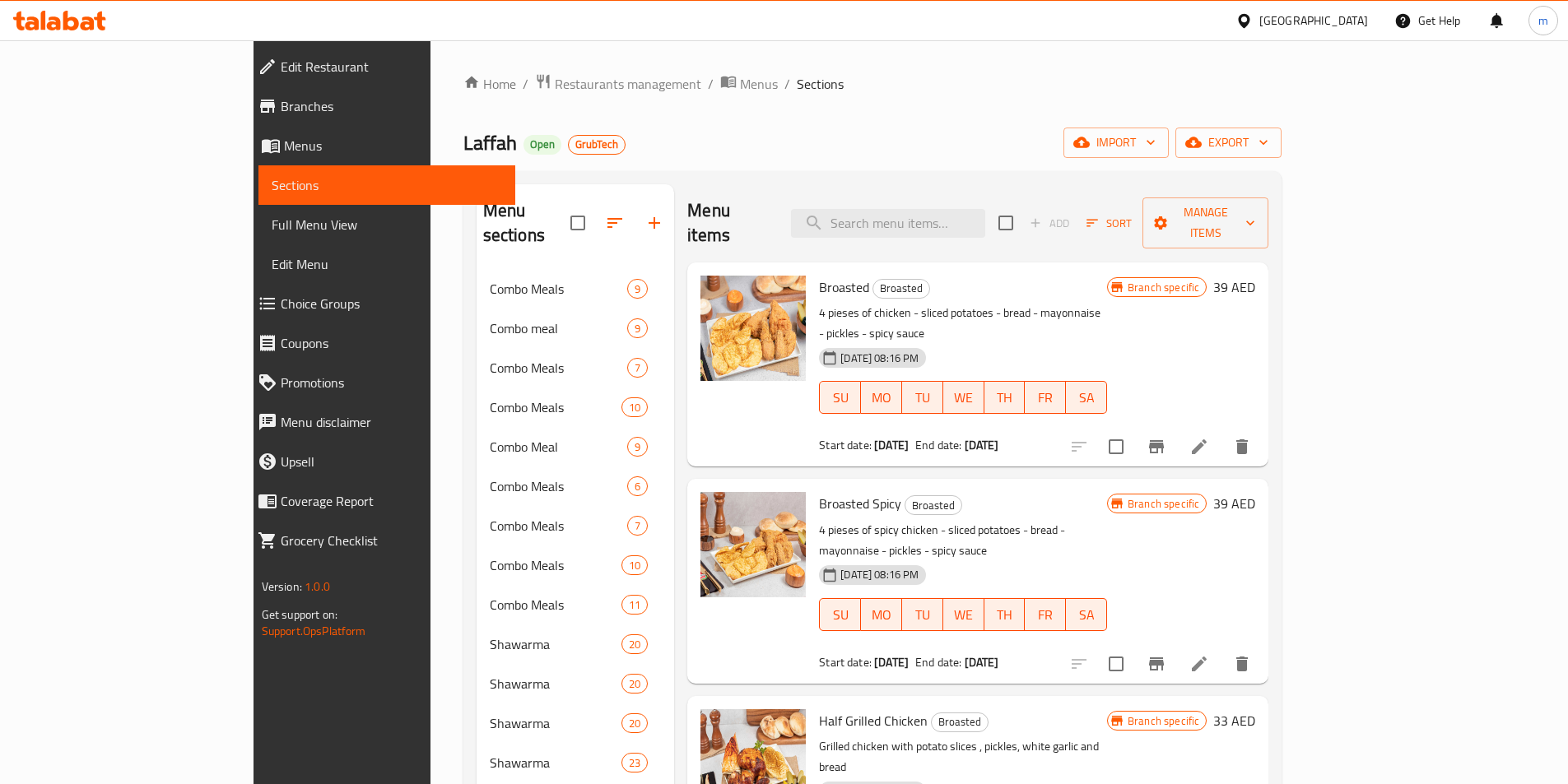
click at [47, 29] on icon at bounding box center [60, 21] width 93 height 20
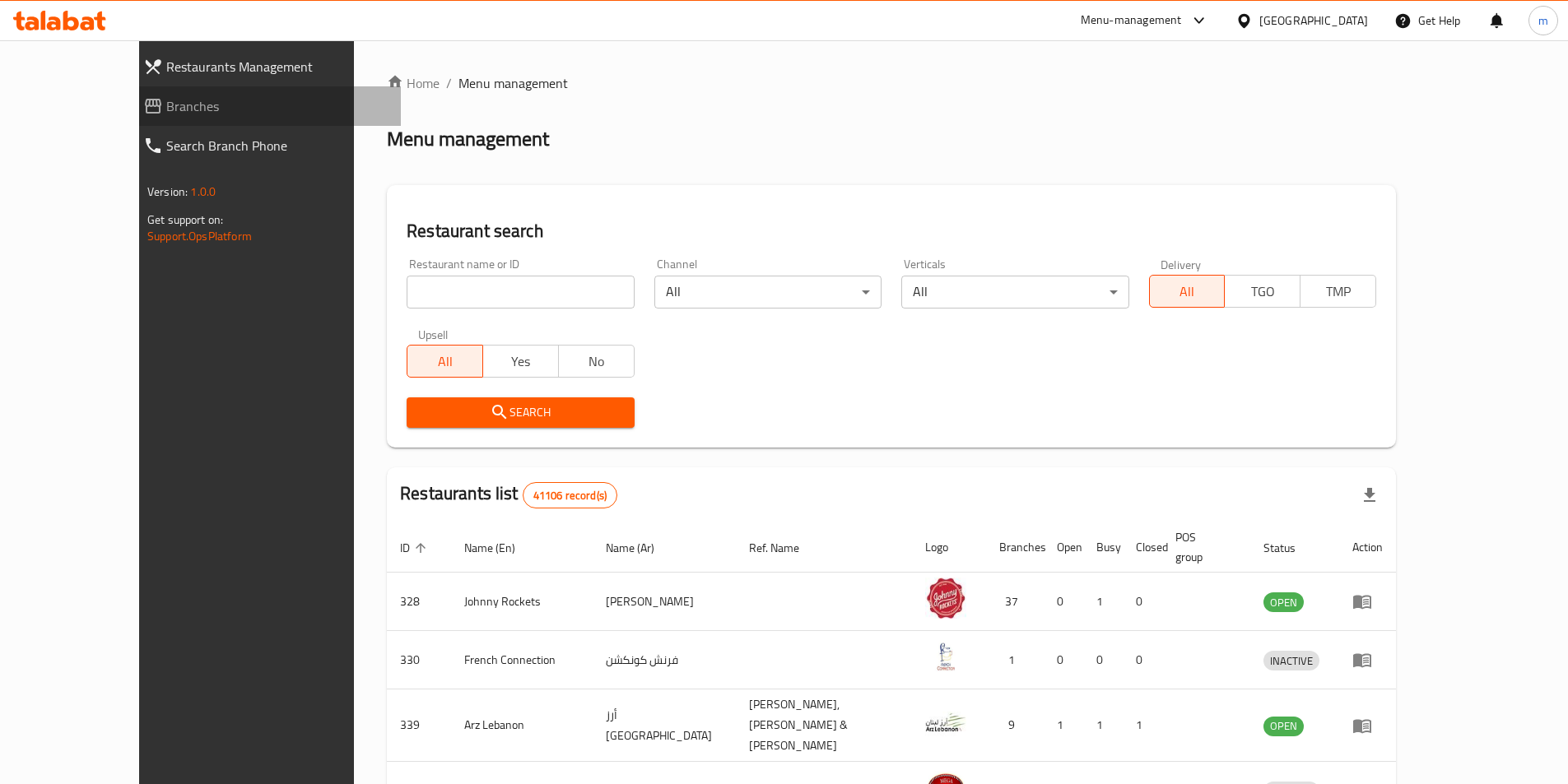
click at [166, 109] on span "Branches" at bounding box center [277, 106] width 222 height 20
